Goal: Task Accomplishment & Management: Complete application form

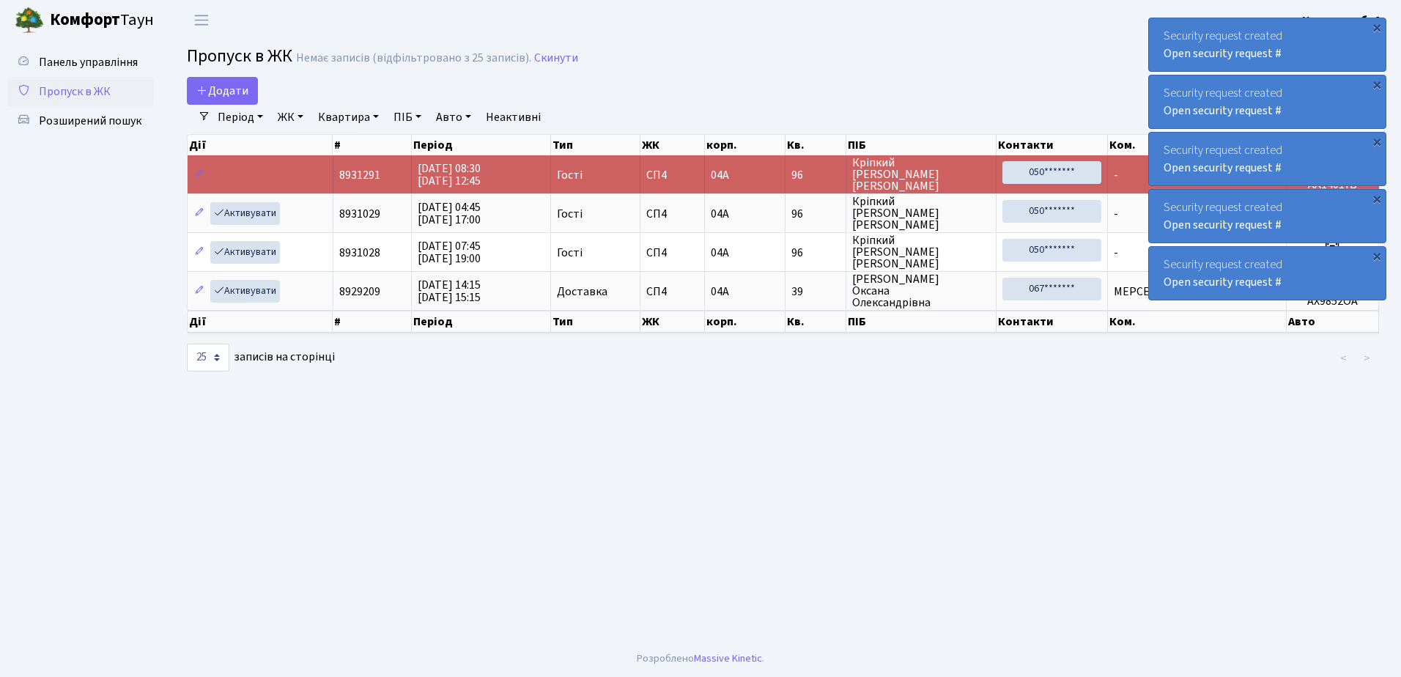
select select "25"
click at [223, 88] on span "Додати" at bounding box center [222, 91] width 52 height 16
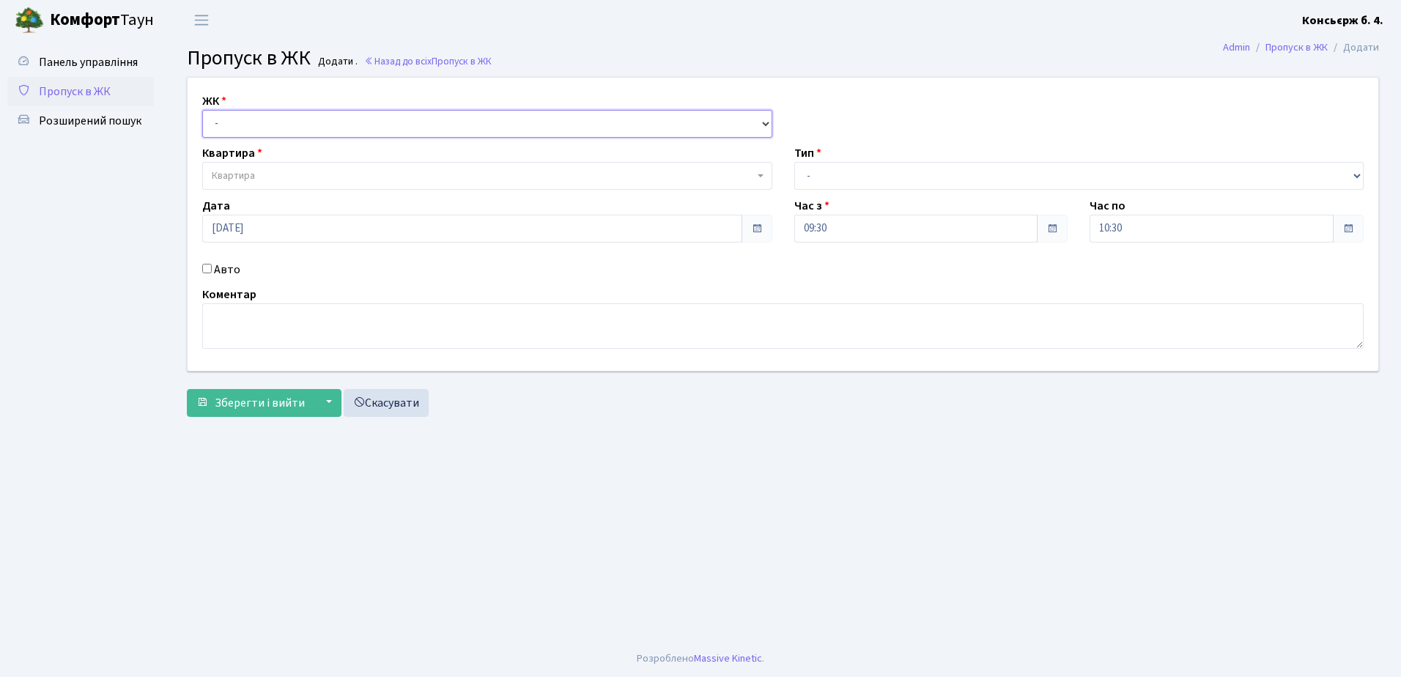
click at [251, 115] on select "- [STREET_ADDRESS]" at bounding box center [487, 124] width 570 height 28
select select "325"
click at [202, 110] on select "- [STREET_ADDRESS]" at bounding box center [487, 124] width 570 height 28
select select
click at [262, 173] on span "Квартира" at bounding box center [483, 176] width 542 height 15
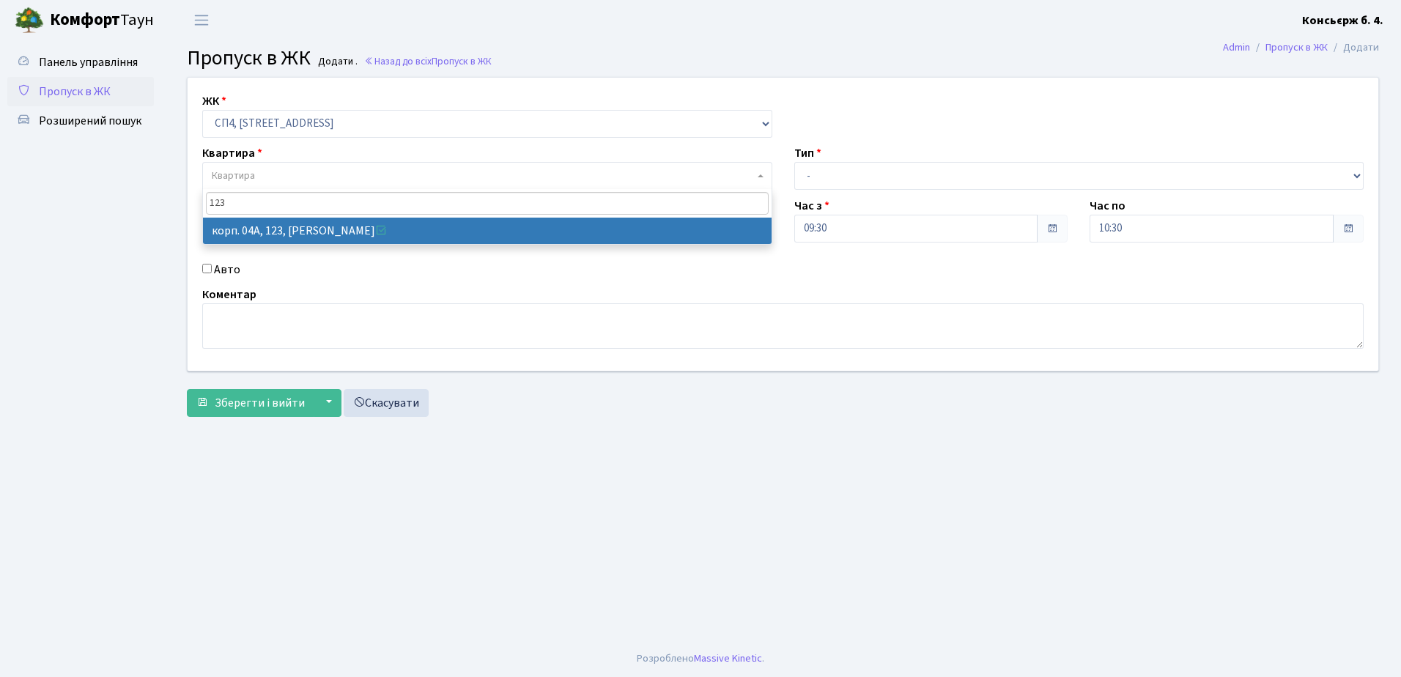
type input "123"
select select "21151"
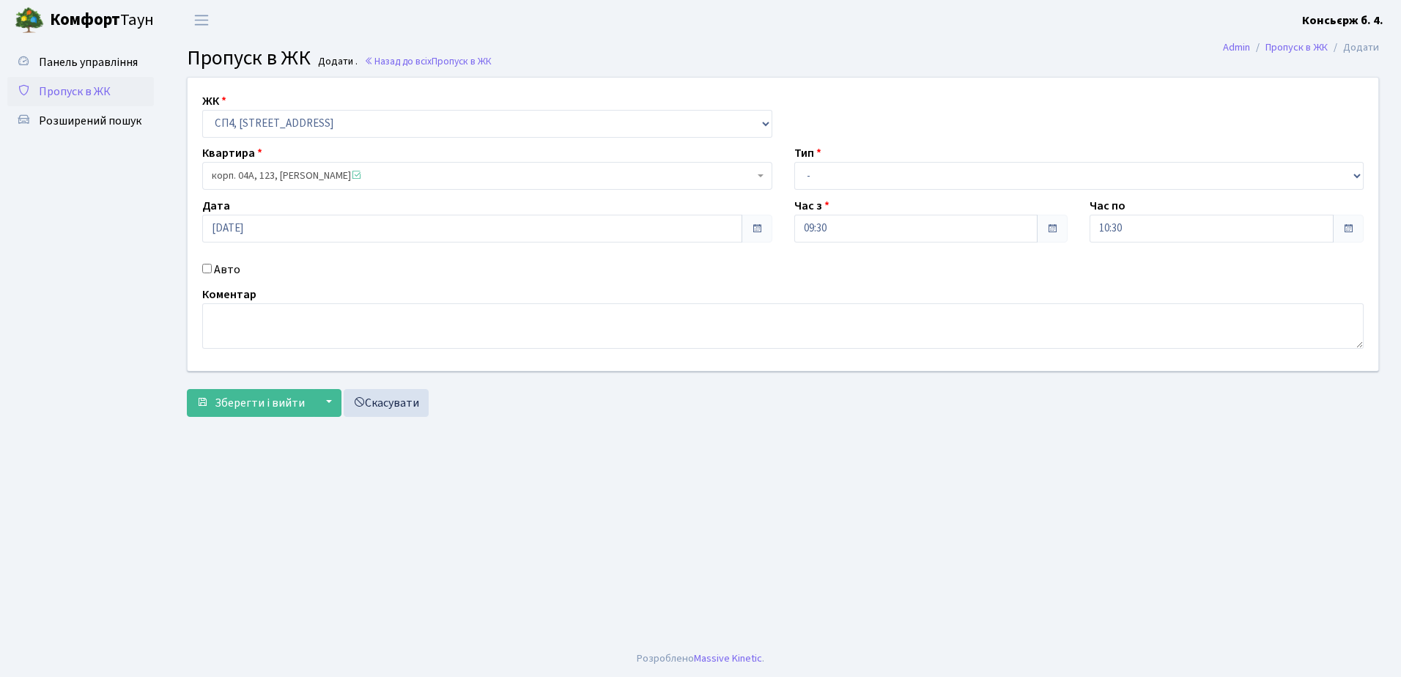
click at [209, 267] on input "Авто" at bounding box center [207, 269] width 10 height 10
checkbox input "true"
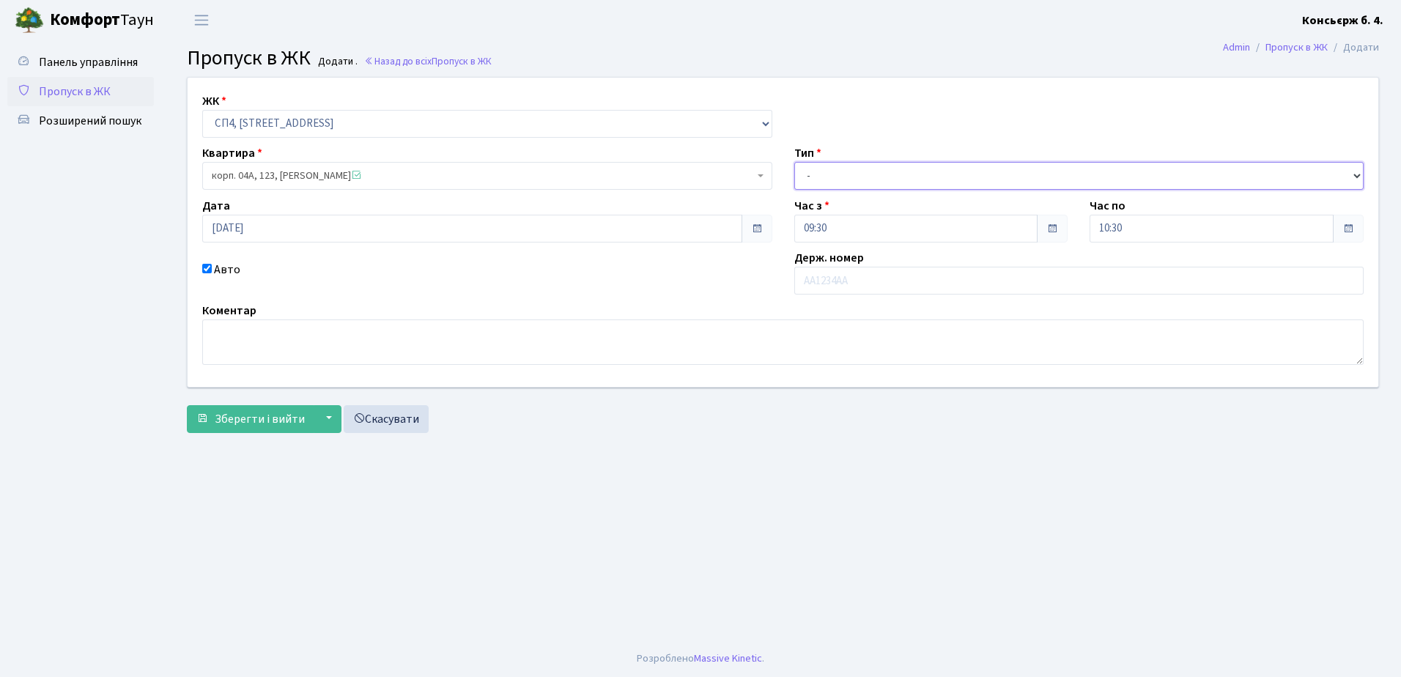
click at [859, 174] on select "- Доставка Таксі Гості Сервіс" at bounding box center [1079, 176] width 570 height 28
select select "1"
click at [794, 162] on select "- Доставка Таксі Гості Сервіс" at bounding box center [1079, 176] width 570 height 28
click at [860, 280] on input "text" at bounding box center [1079, 281] width 570 height 28
type input "АХ6282МС"
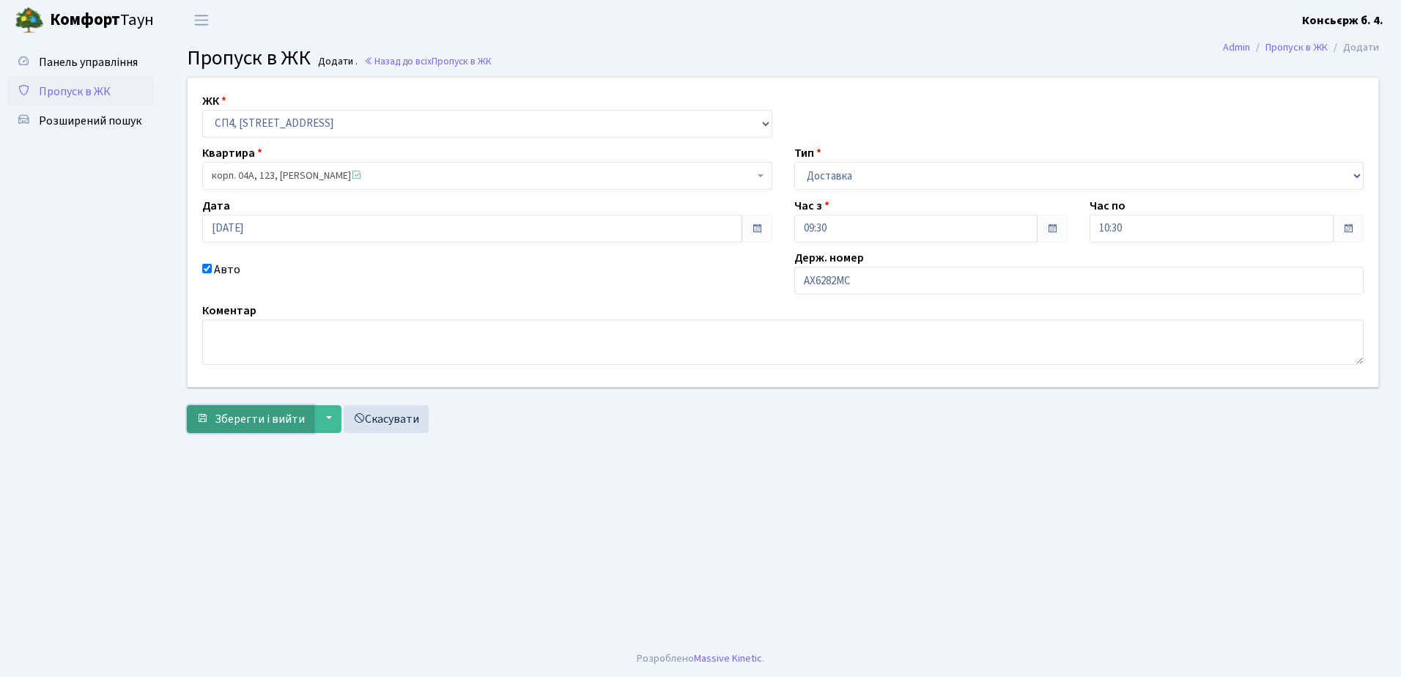
click at [241, 419] on span "Зберегти і вийти" at bounding box center [260, 419] width 90 height 16
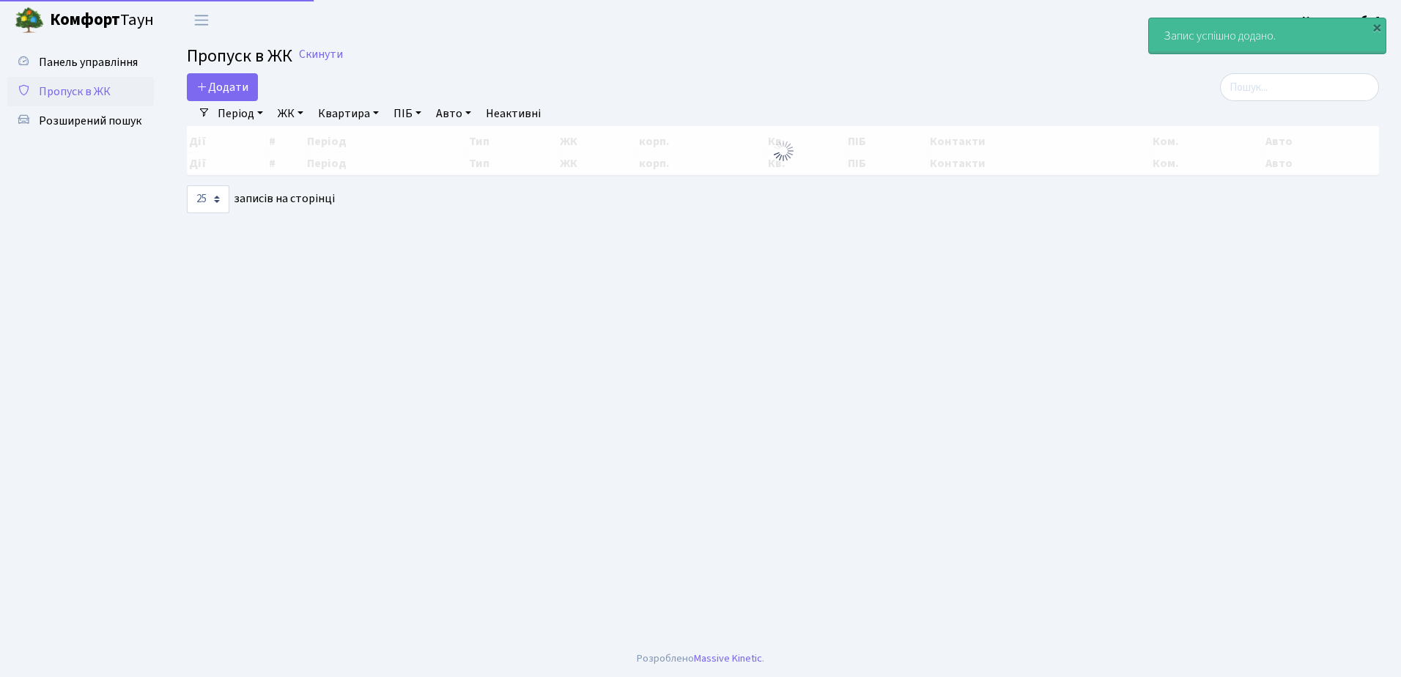
select select "25"
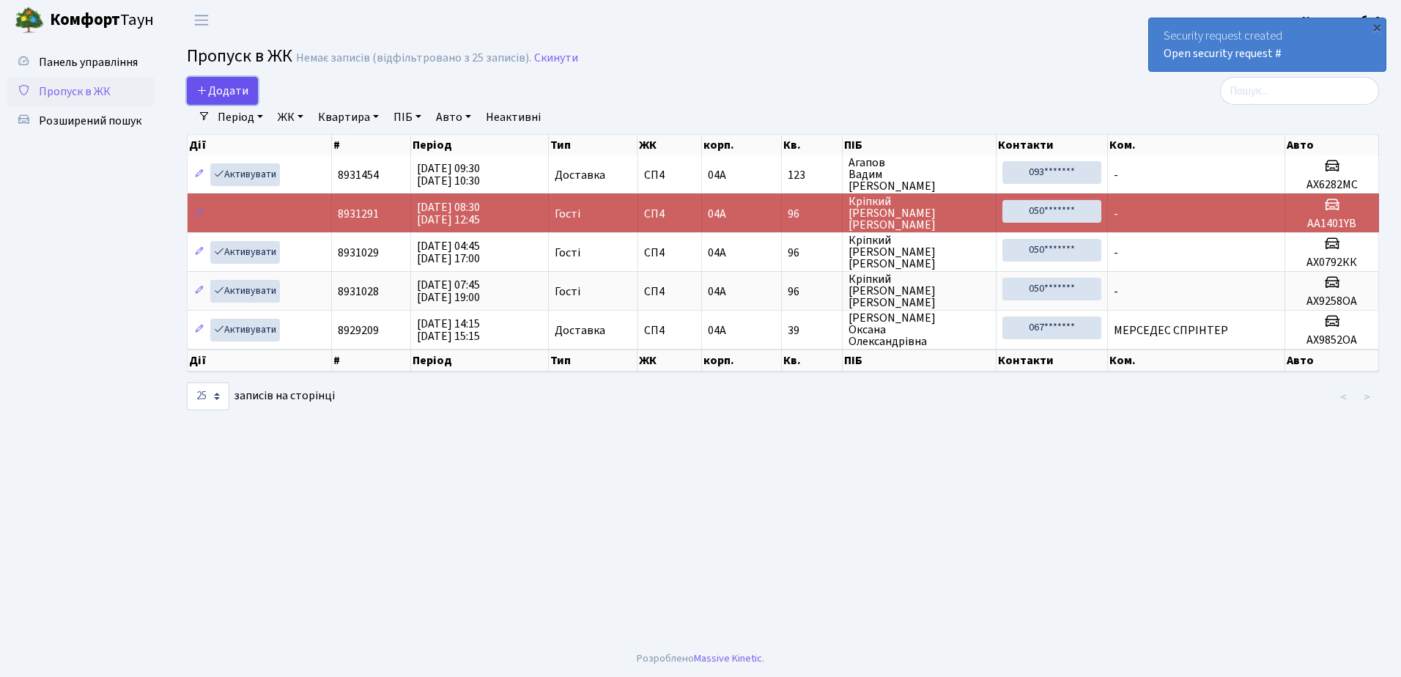
click at [232, 90] on span "Додати" at bounding box center [222, 91] width 52 height 16
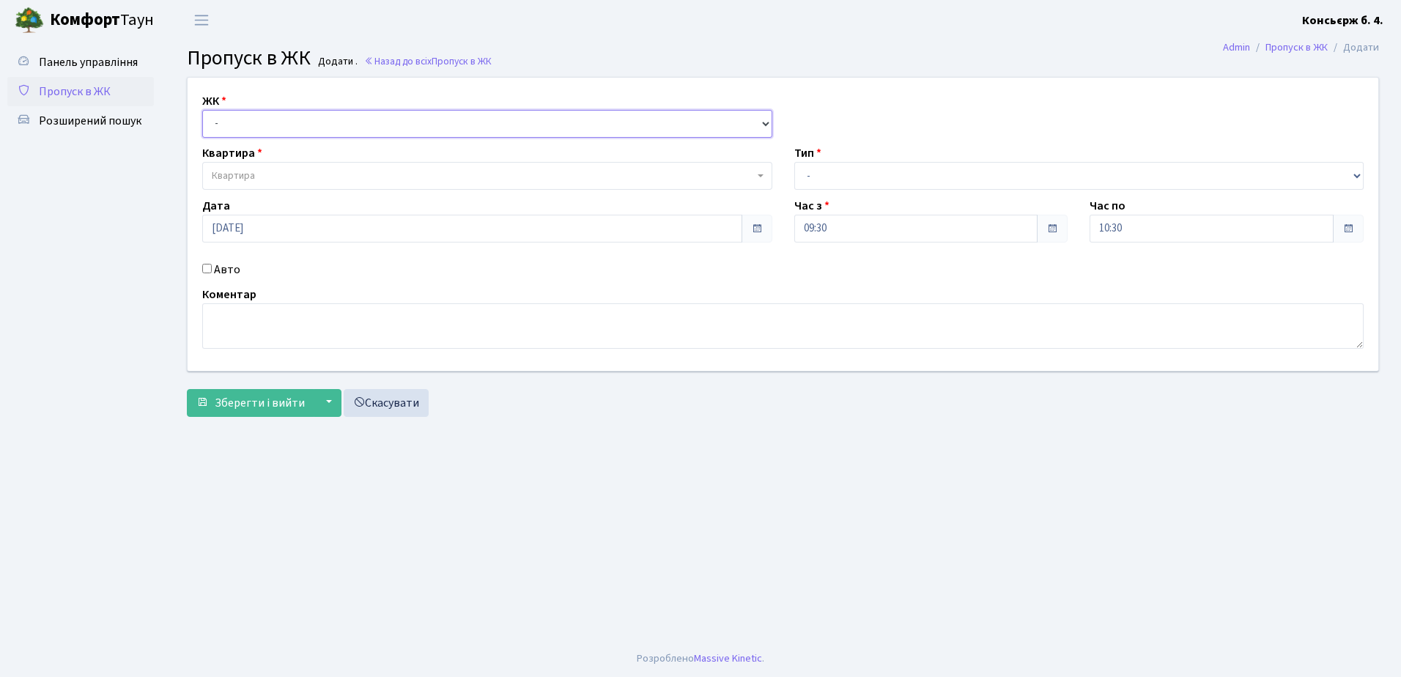
click at [308, 119] on select "- [STREET_ADDRESS]" at bounding box center [487, 124] width 570 height 28
select select "325"
click at [202, 110] on select "- [STREET_ADDRESS]" at bounding box center [487, 124] width 570 height 28
select select
click at [308, 174] on span "Квартира" at bounding box center [483, 176] width 542 height 15
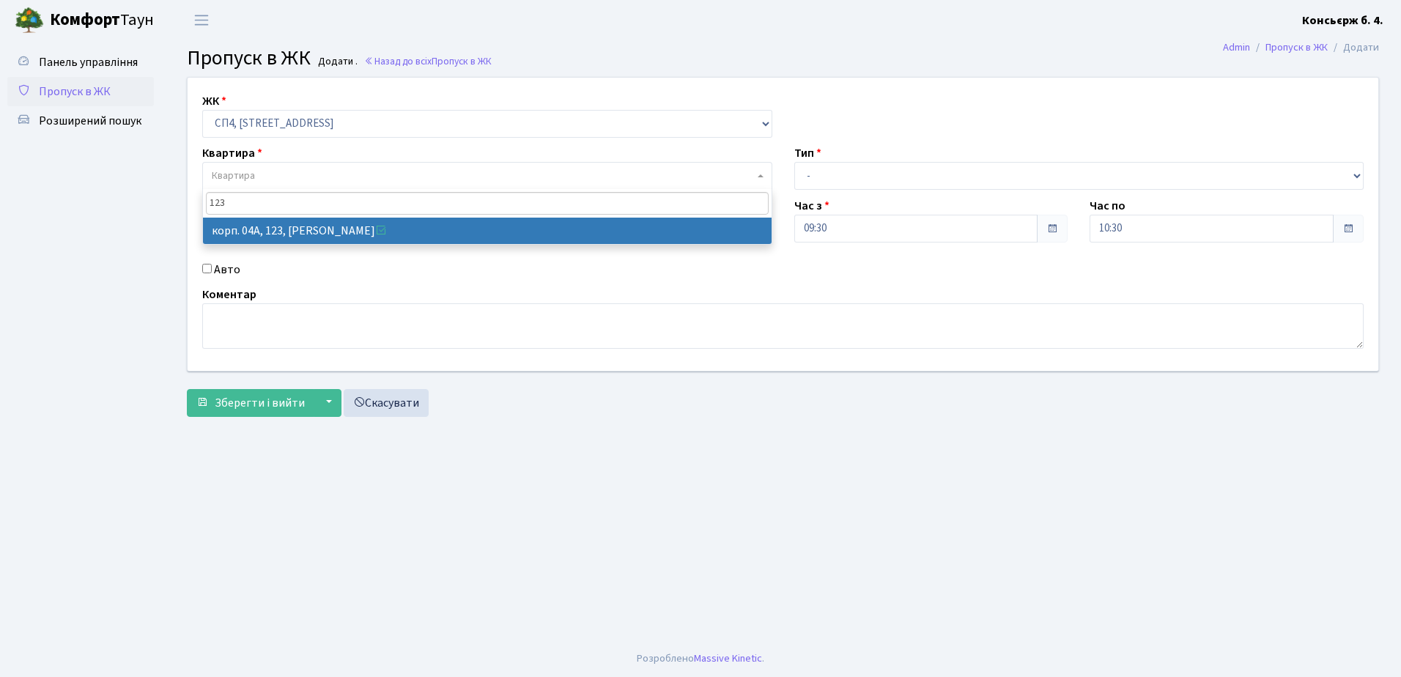
type input "123"
select select "21151"
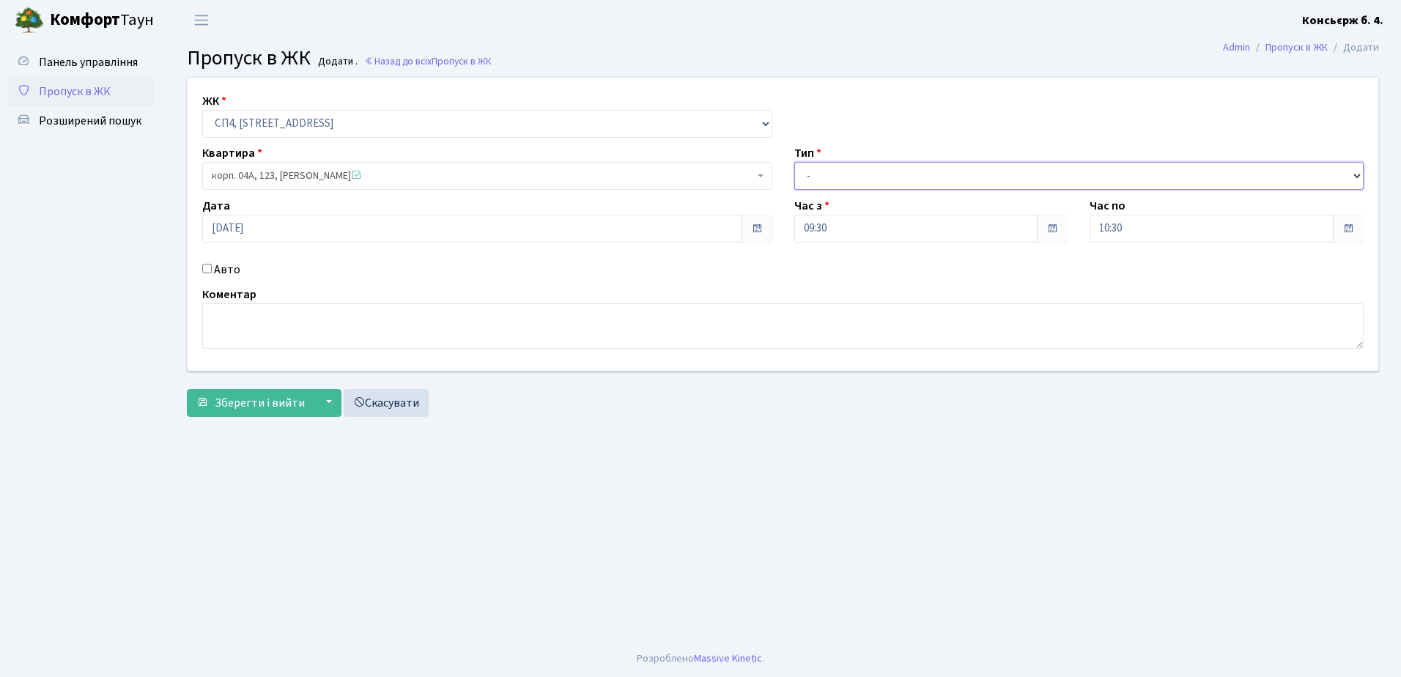
click at [854, 172] on select "- Доставка Таксі Гості Сервіс" at bounding box center [1079, 176] width 570 height 28
select select "3"
click at [794, 162] on select "- Доставка Таксі Гості Сервіс" at bounding box center [1079, 176] width 570 height 28
click at [470, 329] on textarea at bounding box center [782, 325] width 1161 height 45
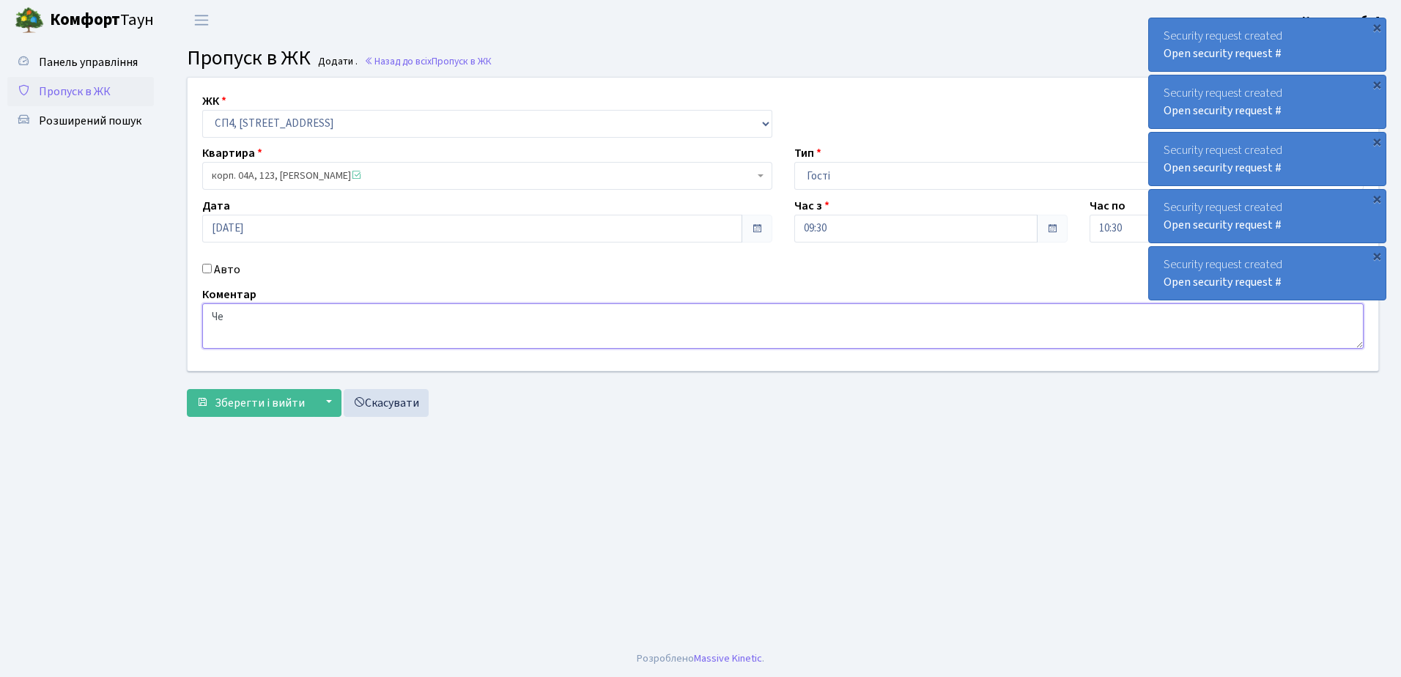
type textarea "Ч"
click at [257, 401] on span "Зберегти і вийти" at bounding box center [260, 403] width 90 height 16
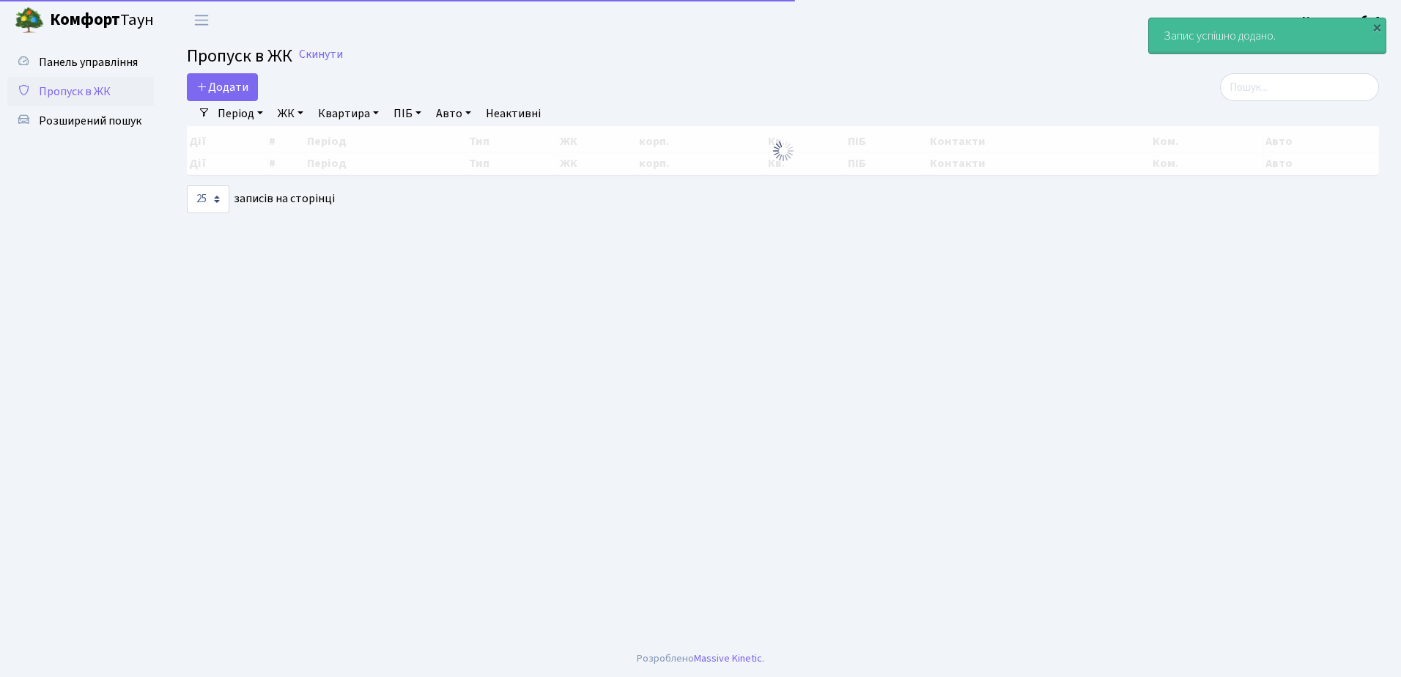
select select "25"
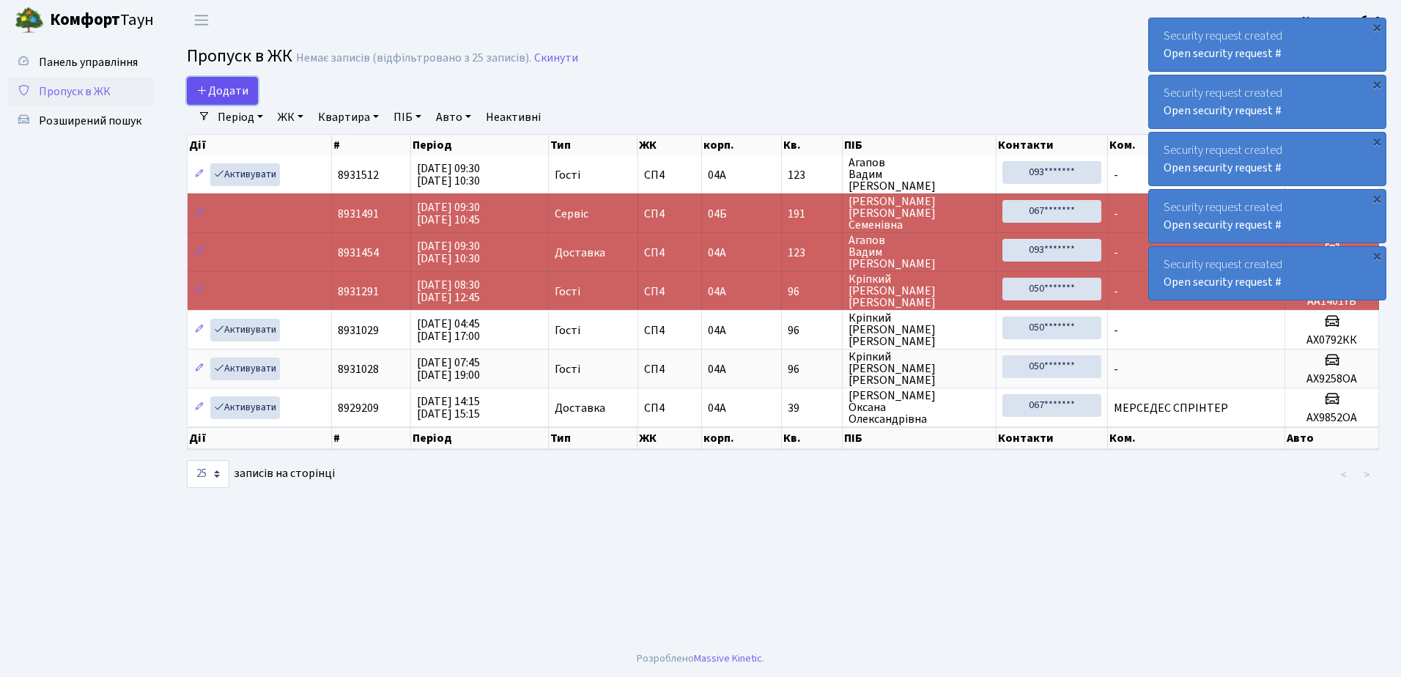
click at [217, 83] on span "Додати" at bounding box center [222, 91] width 52 height 16
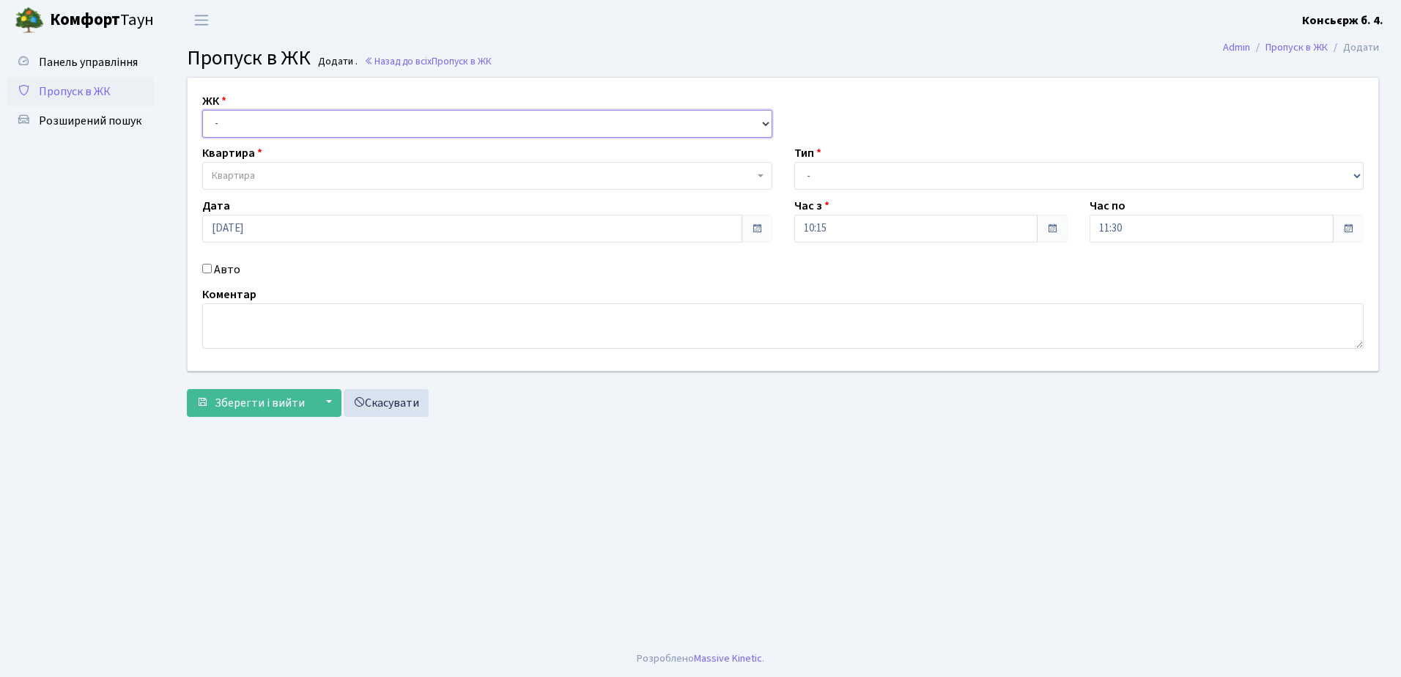
click at [273, 117] on select "- СП4, Столичне шосе, 5" at bounding box center [487, 124] width 570 height 28
select select "325"
click at [202, 110] on select "- СП4, Столичне шосе, 5" at bounding box center [487, 124] width 570 height 28
select select
click at [300, 169] on span "Квартира" at bounding box center [483, 176] width 542 height 15
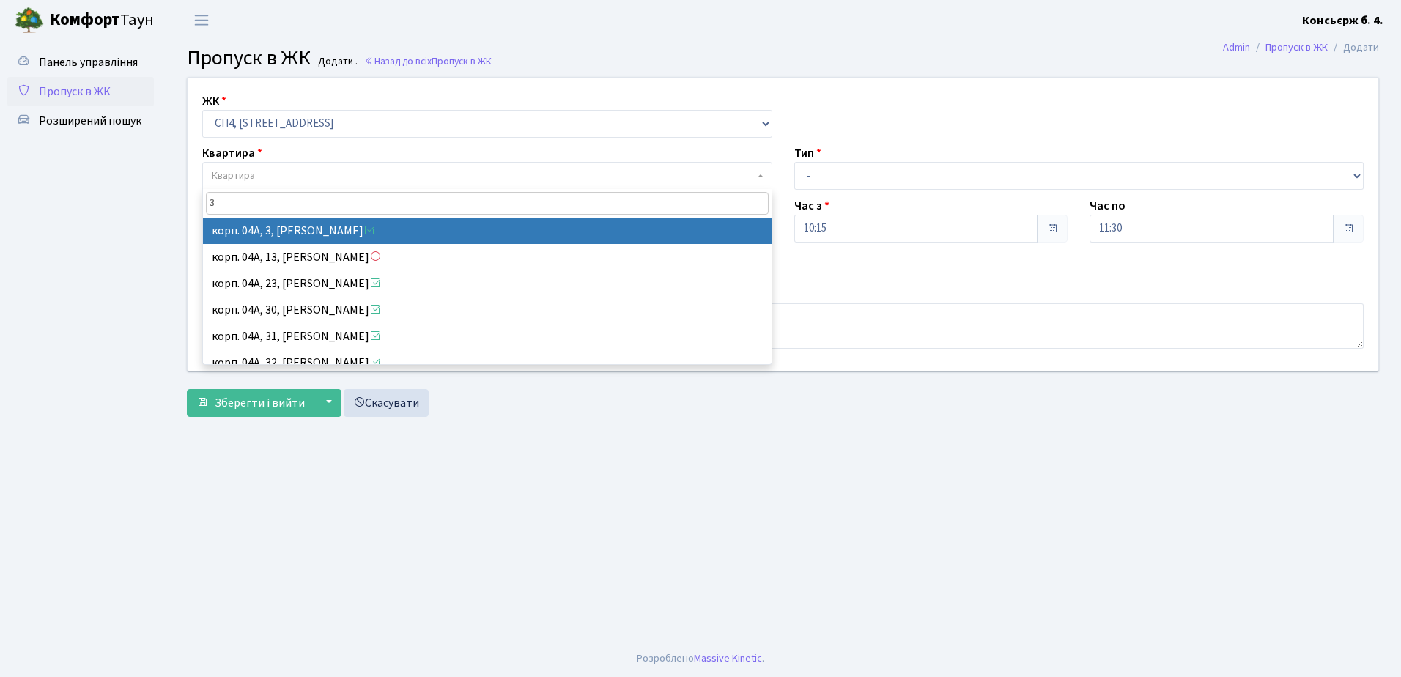
type input "3"
select select "21031"
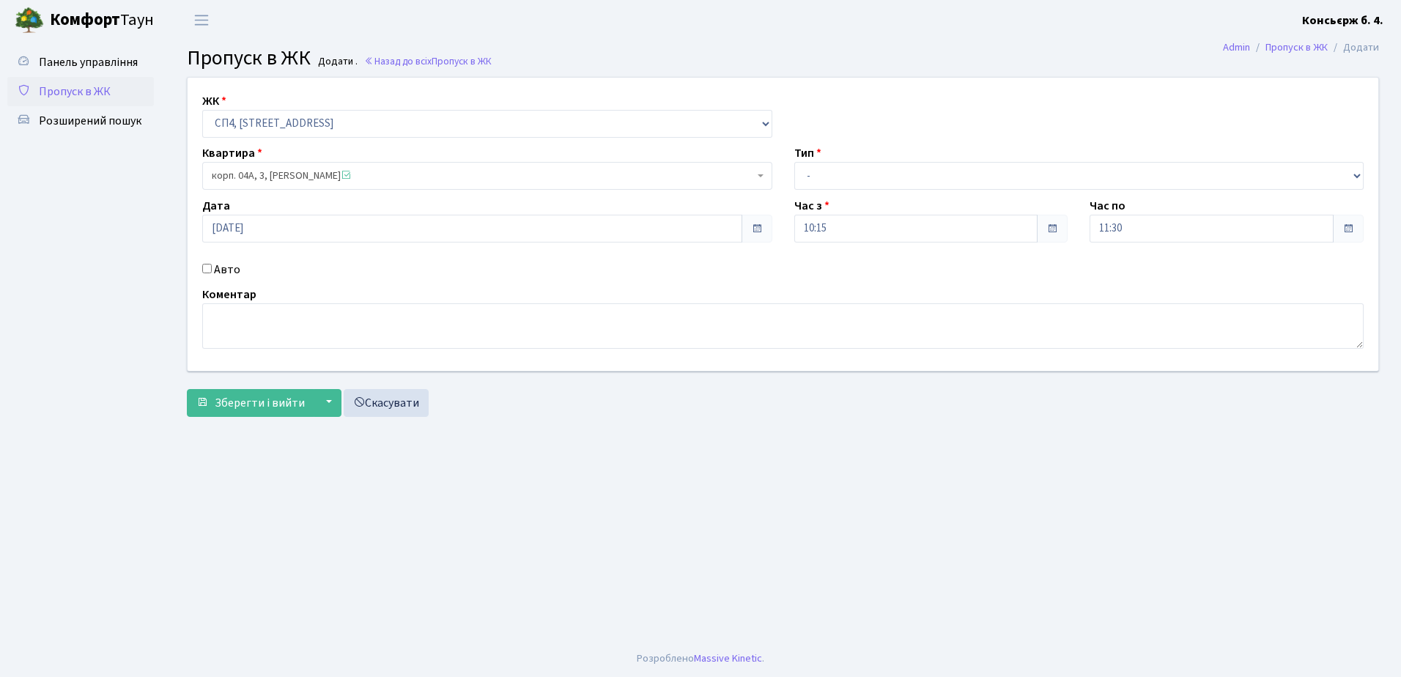
click at [207, 267] on input "Авто" at bounding box center [207, 269] width 10 height 10
checkbox input "true"
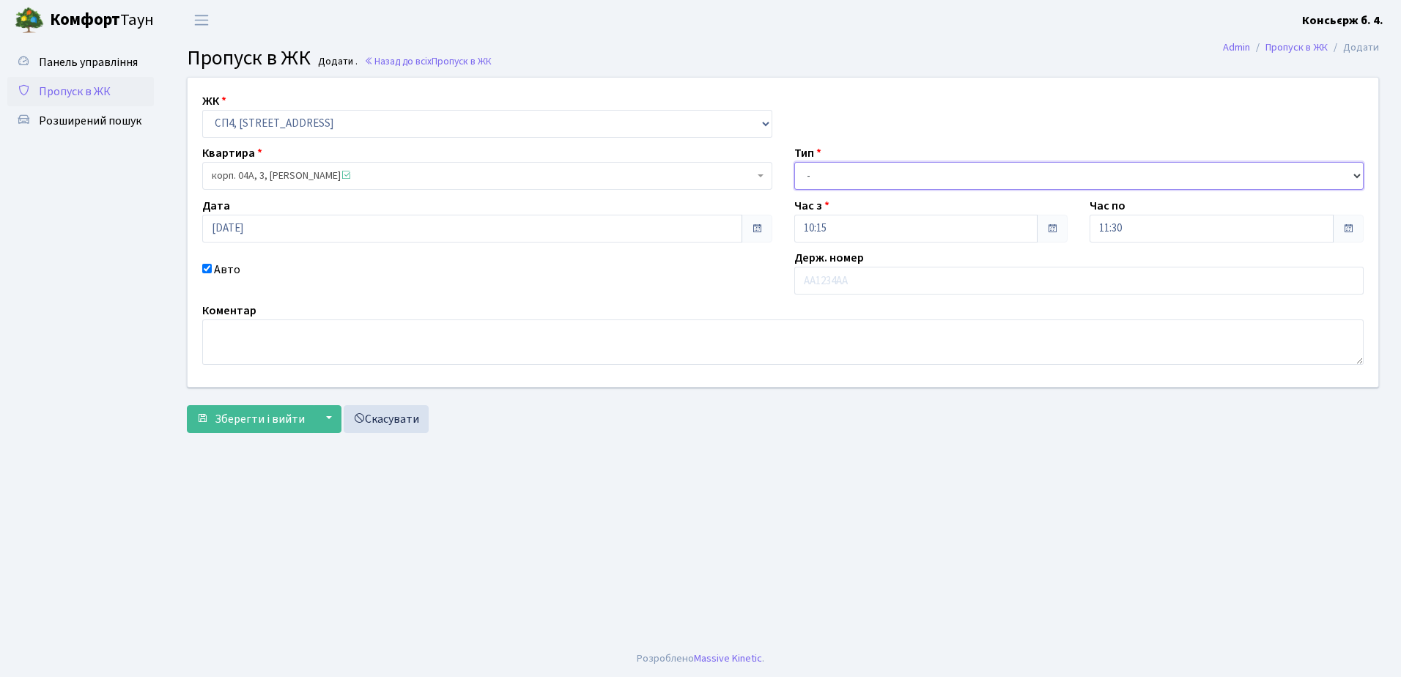
click at [941, 172] on select "- Доставка Таксі Гості Сервіс" at bounding box center [1079, 176] width 570 height 28
select select "1"
click at [794, 162] on select "- Доставка Таксі Гості Сервіс" at bounding box center [1079, 176] width 570 height 28
click at [889, 279] on input "text" at bounding box center [1079, 281] width 570 height 28
type input "КА6359НВ"
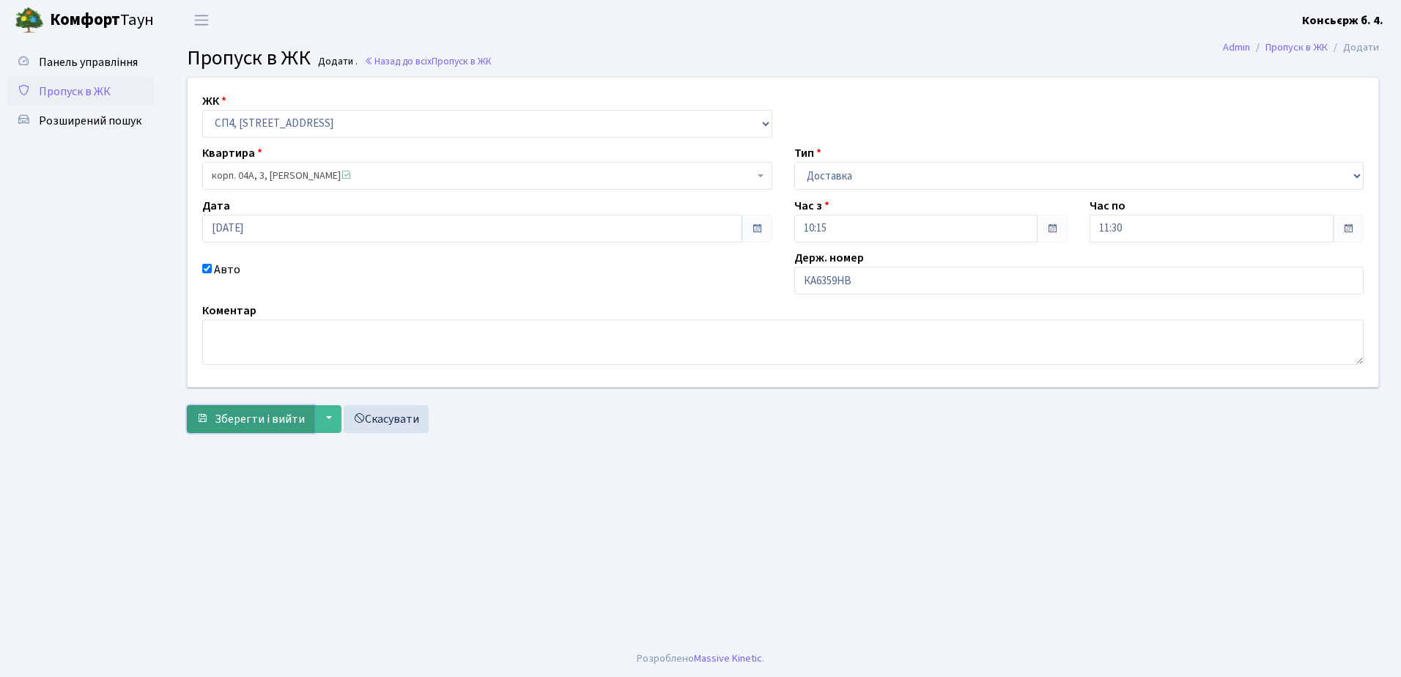
click at [231, 417] on span "Зберегти і вийти" at bounding box center [260, 419] width 90 height 16
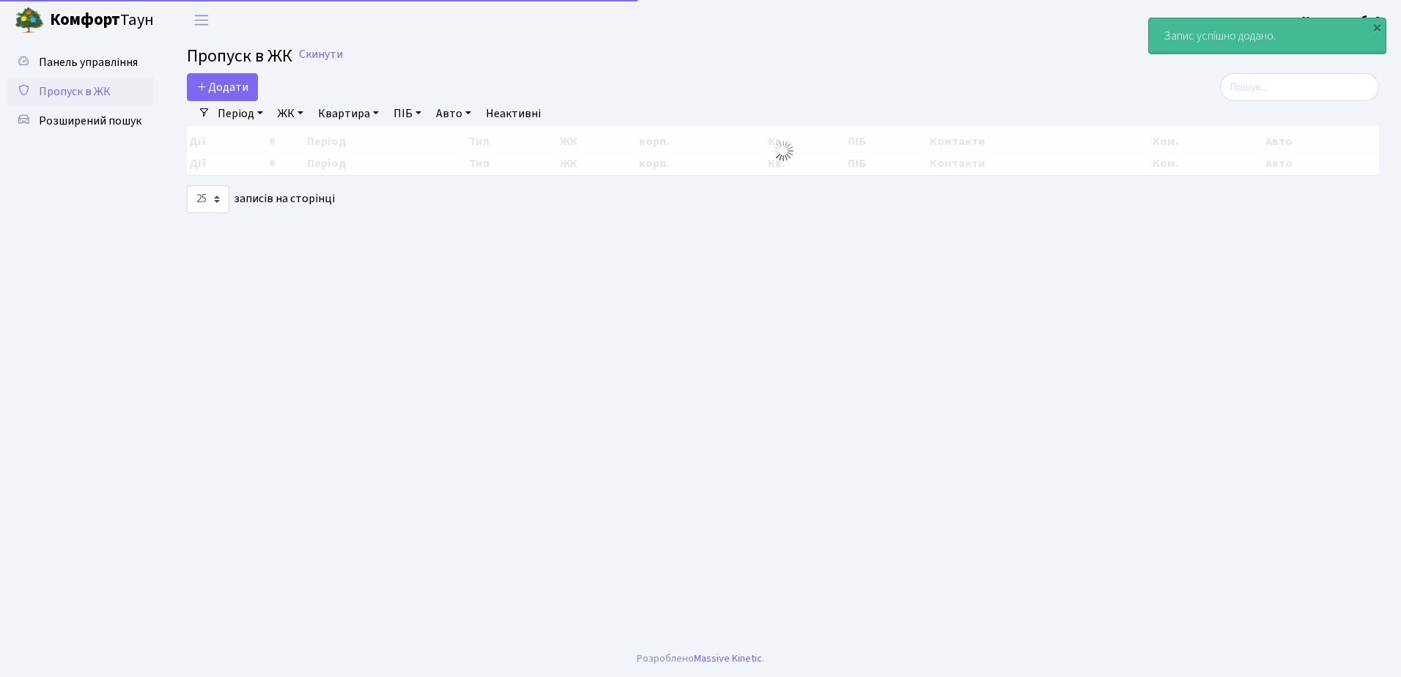
select select "25"
